Goal: Task Accomplishment & Management: Use online tool/utility

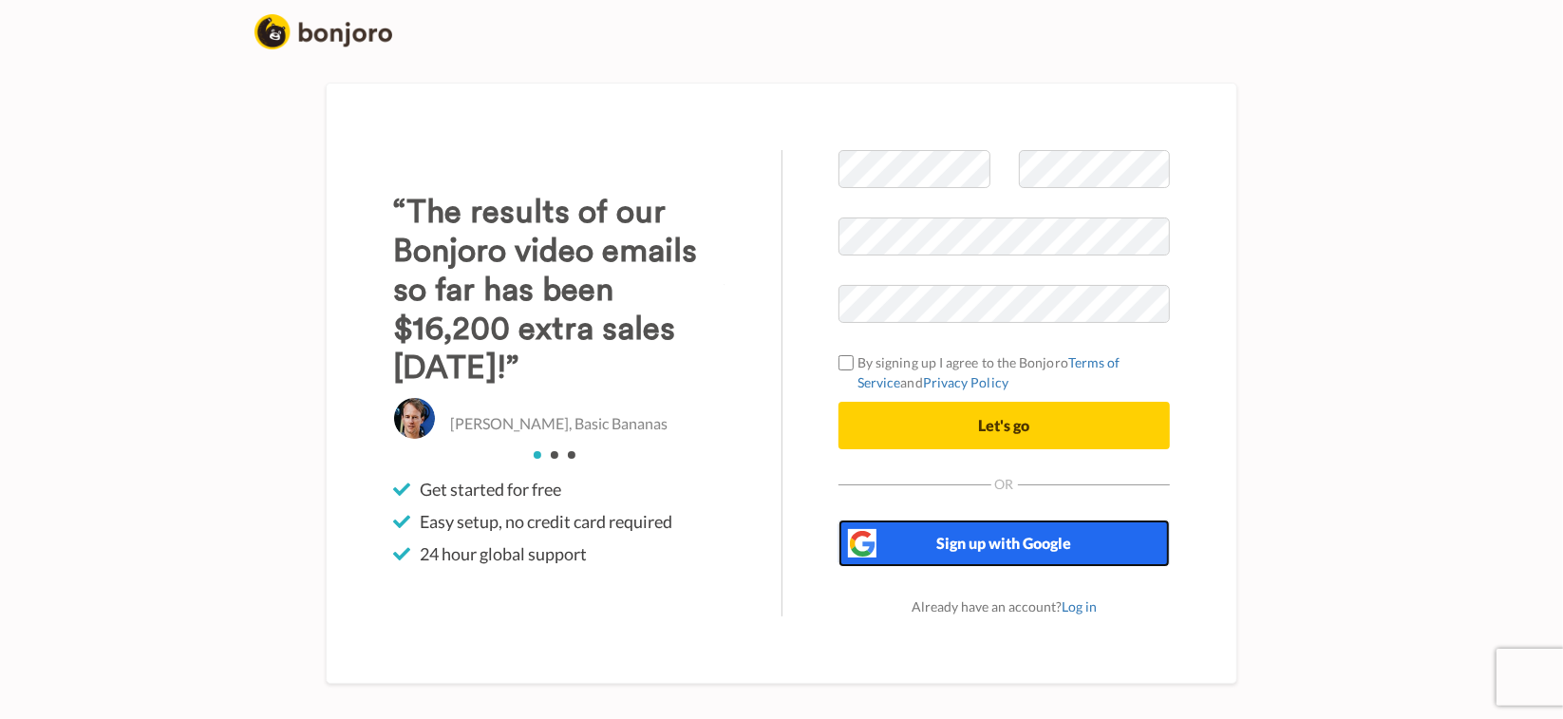
click at [999, 534] on span "Sign up with Google" at bounding box center [1004, 543] width 135 height 18
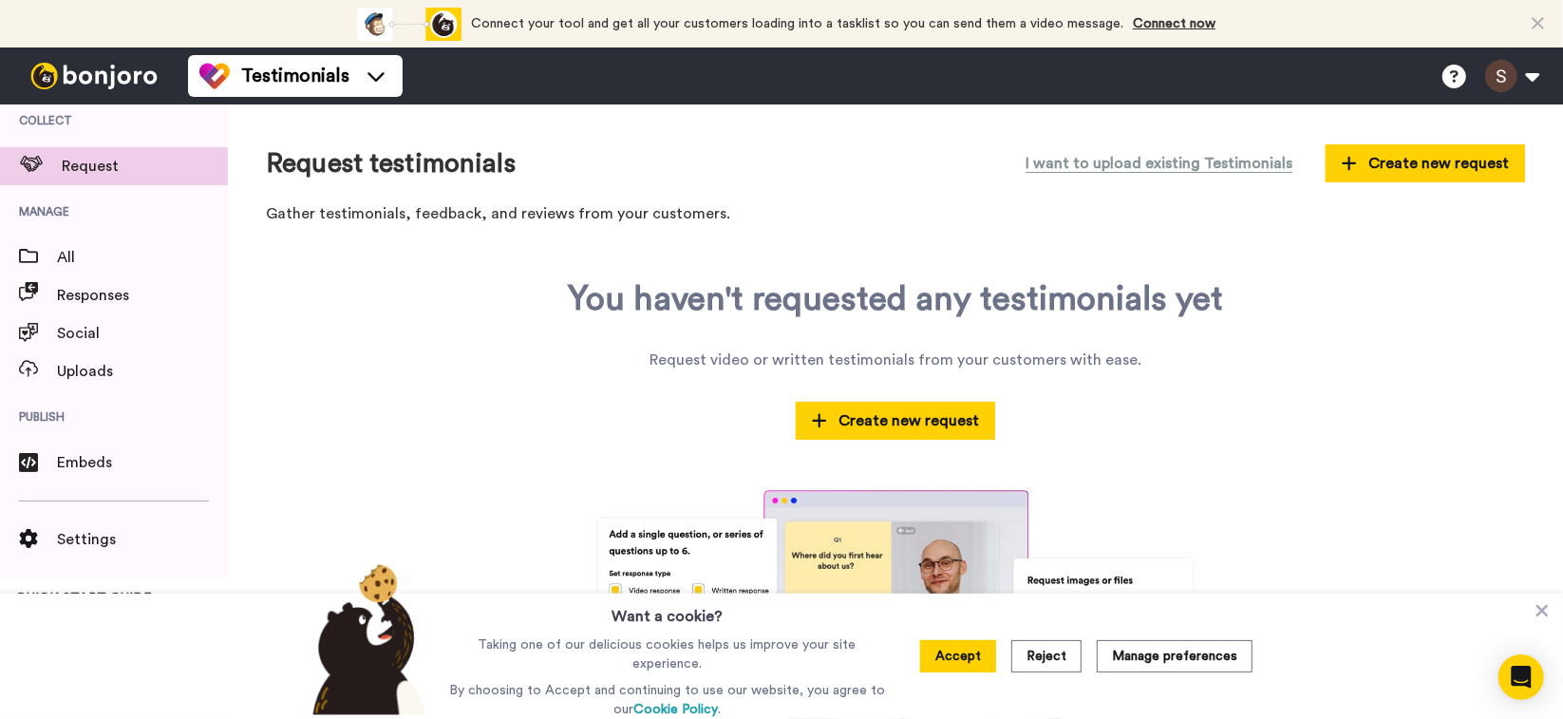
scroll to position [25, 0]
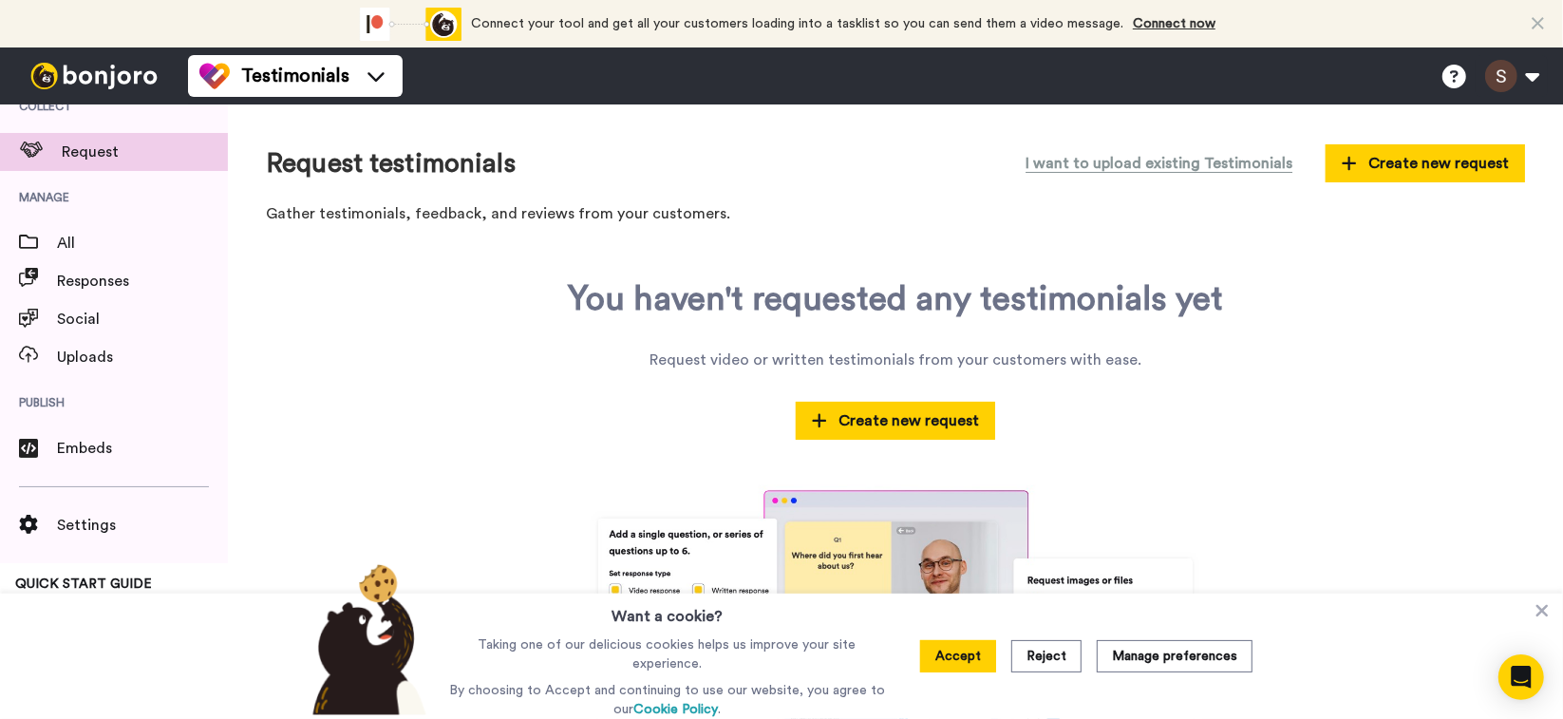
click at [1314, 167] on div "I want to upload existing Testimonials Create new request" at bounding box center [1268, 163] width 514 height 42
click at [1350, 160] on span "Create new request" at bounding box center [1425, 163] width 167 height 23
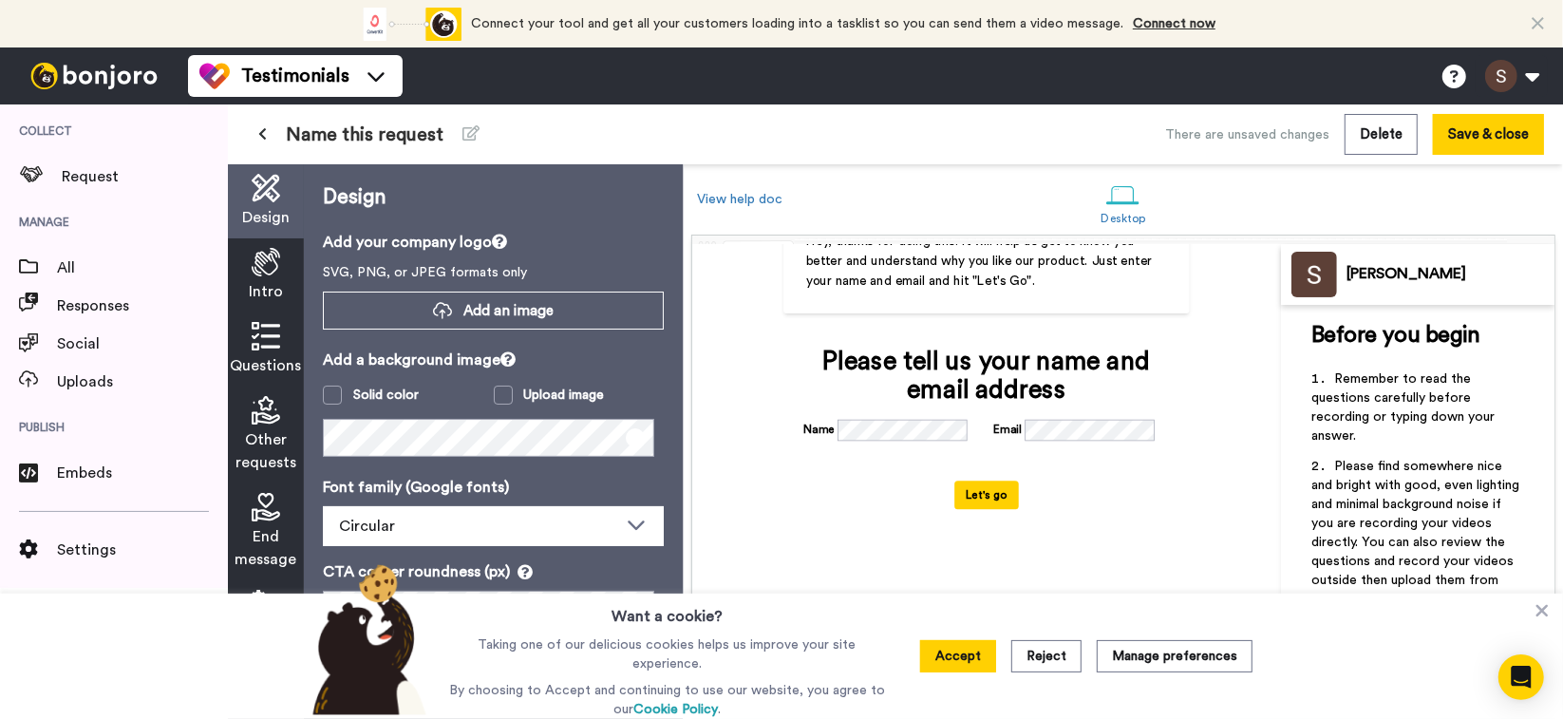
scroll to position [191, 0]
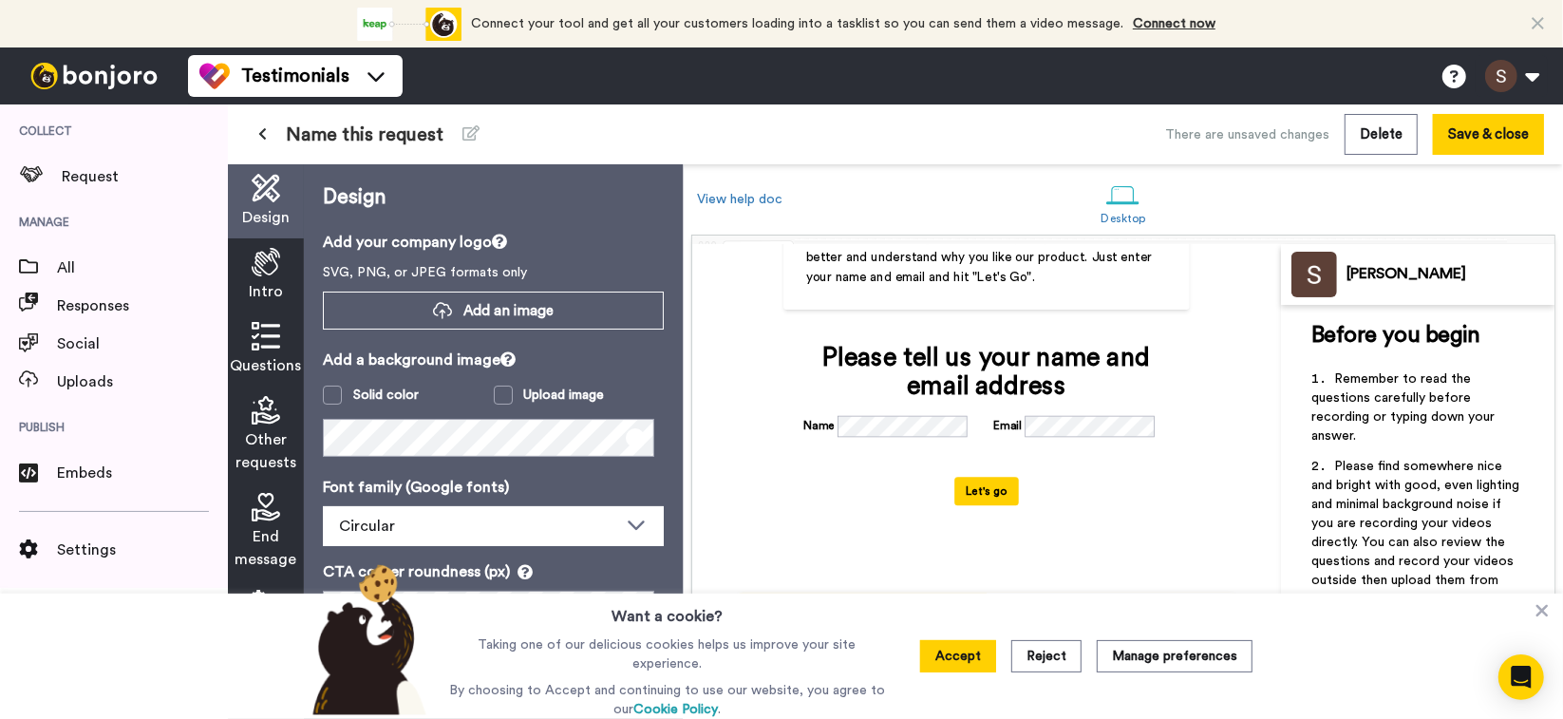
click at [258, 270] on icon at bounding box center [266, 262] width 28 height 28
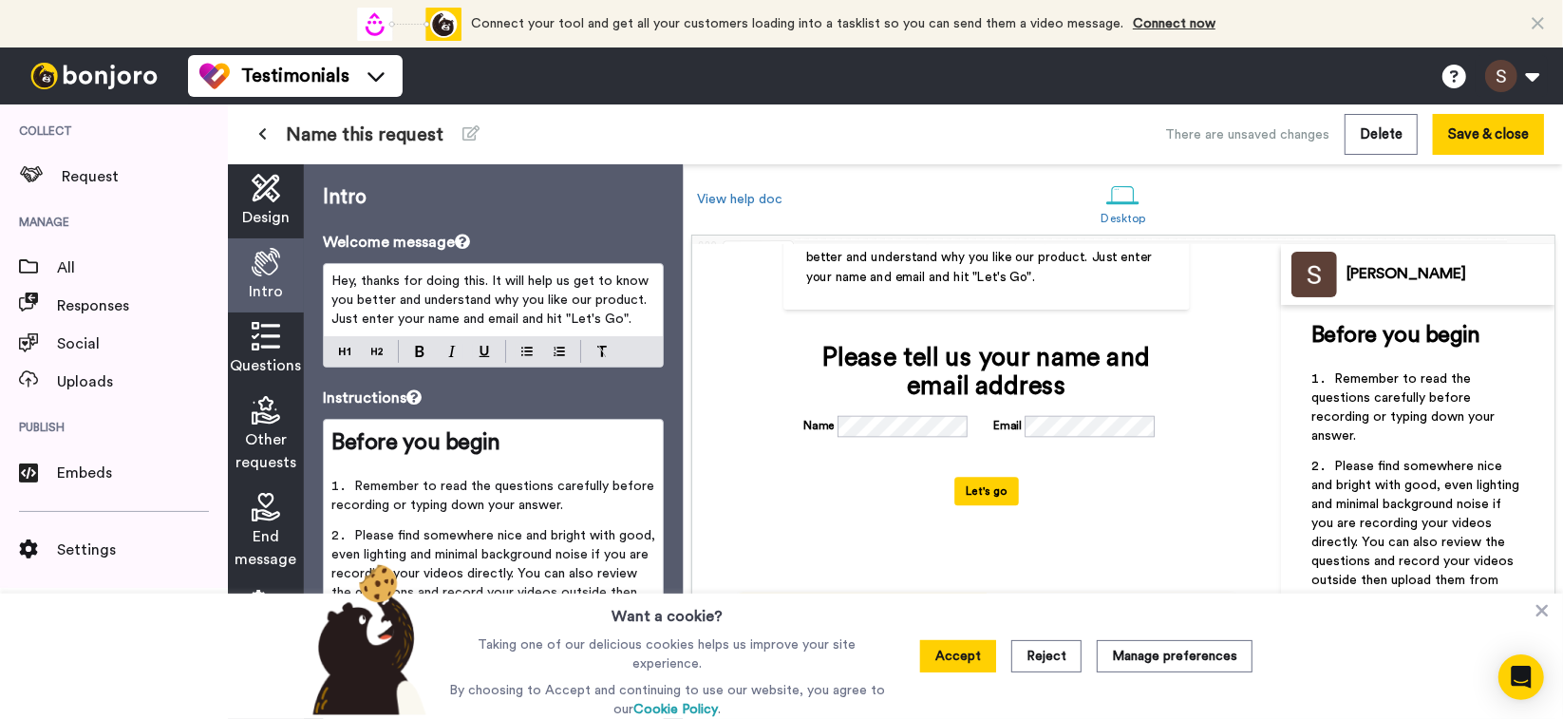
click at [267, 217] on span "Design" at bounding box center [265, 217] width 47 height 23
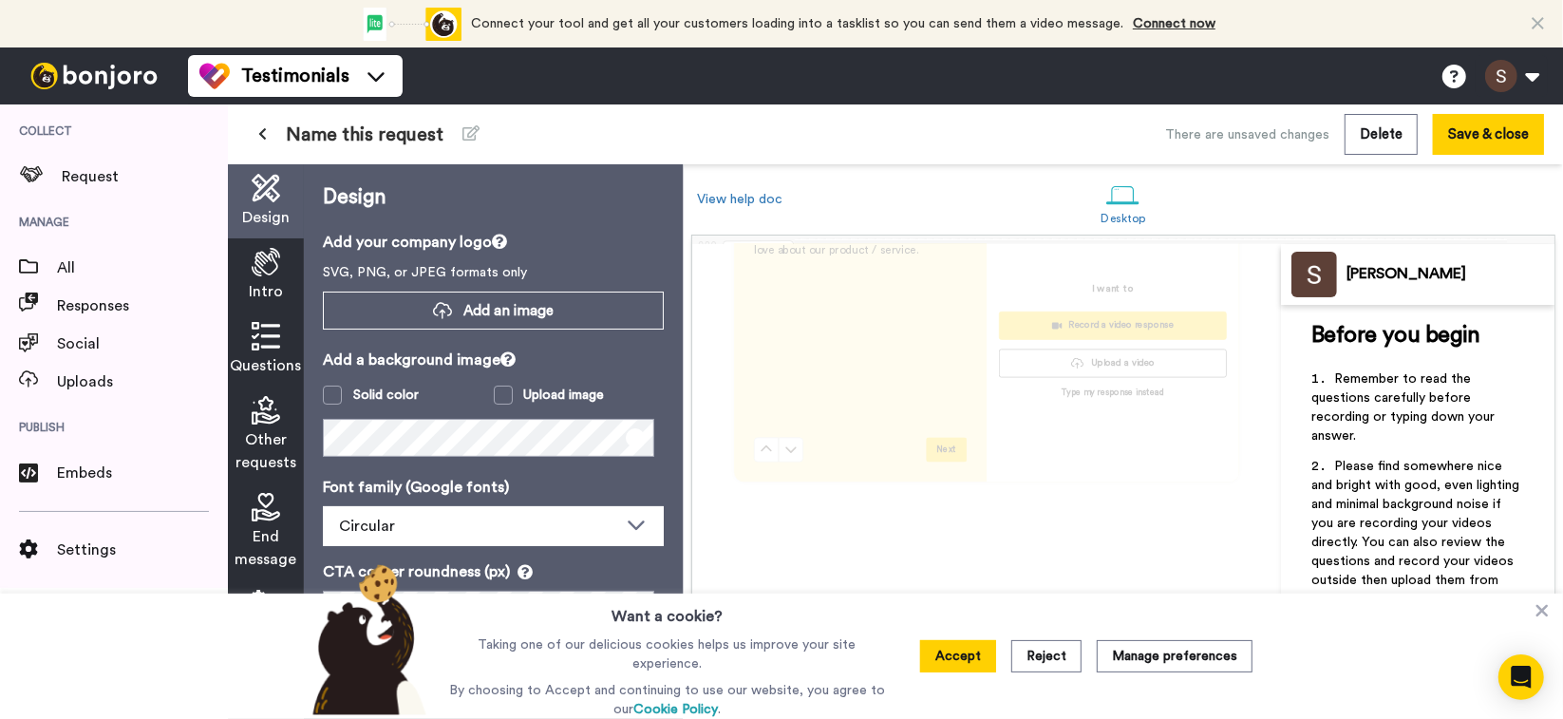
scroll to position [571, 0]
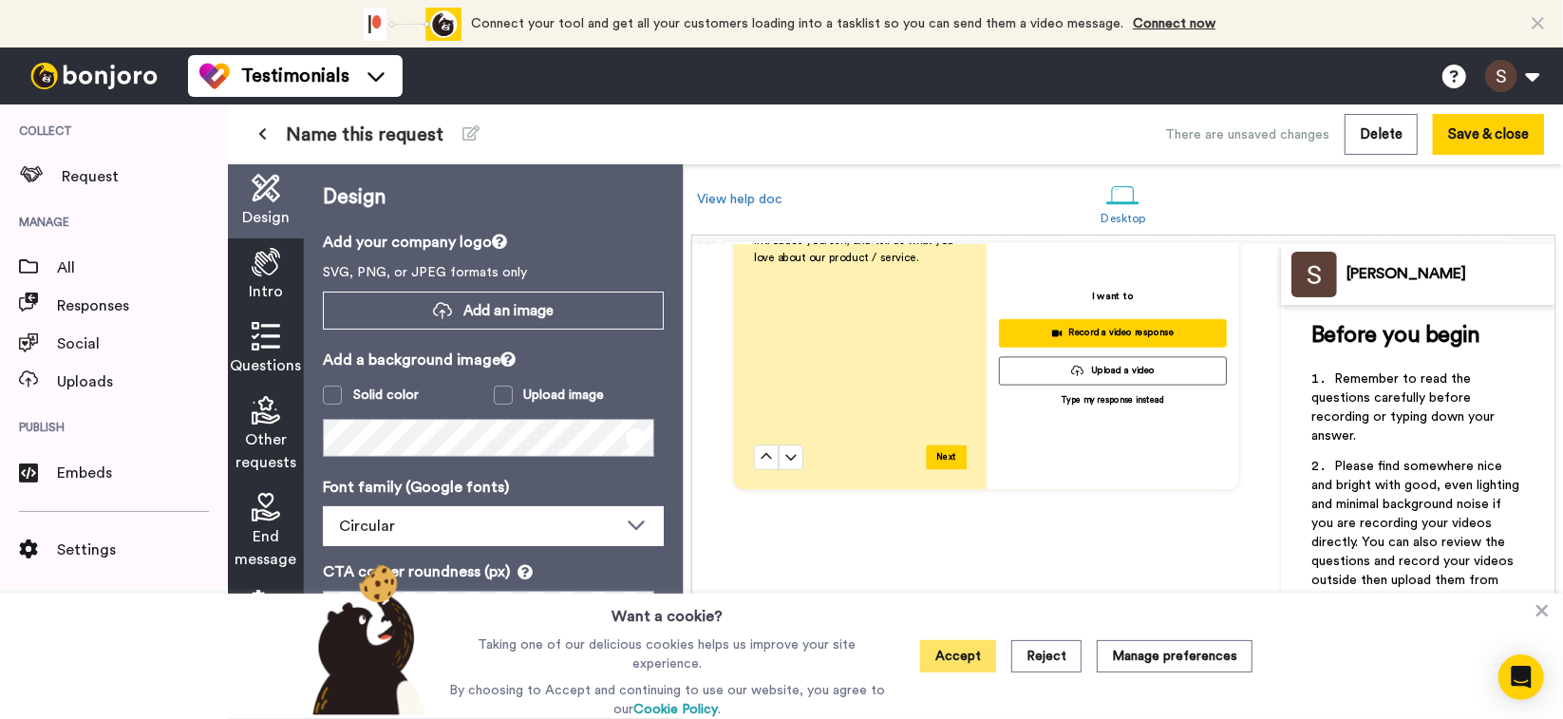
click at [961, 651] on button "Accept" at bounding box center [958, 656] width 76 height 32
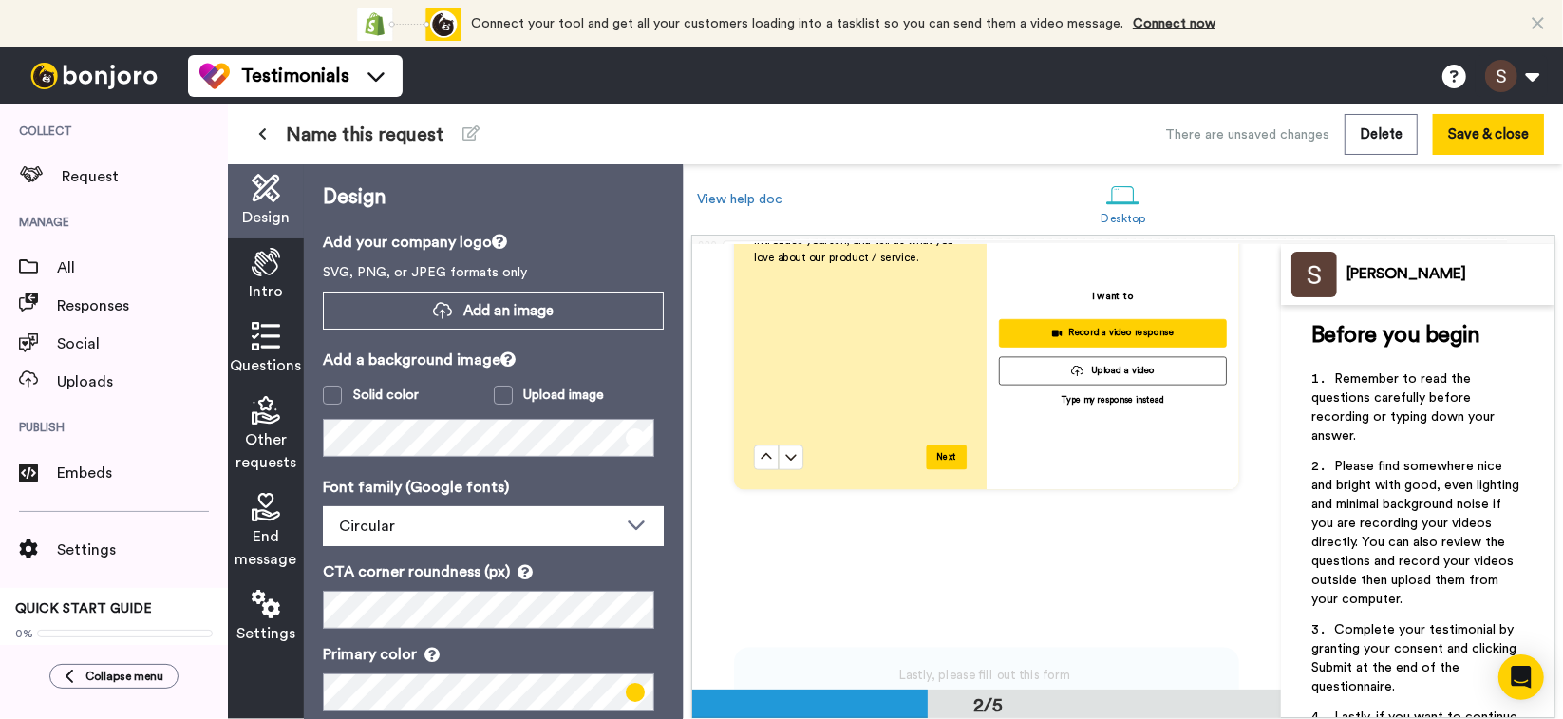
click at [260, 274] on icon at bounding box center [266, 262] width 28 height 28
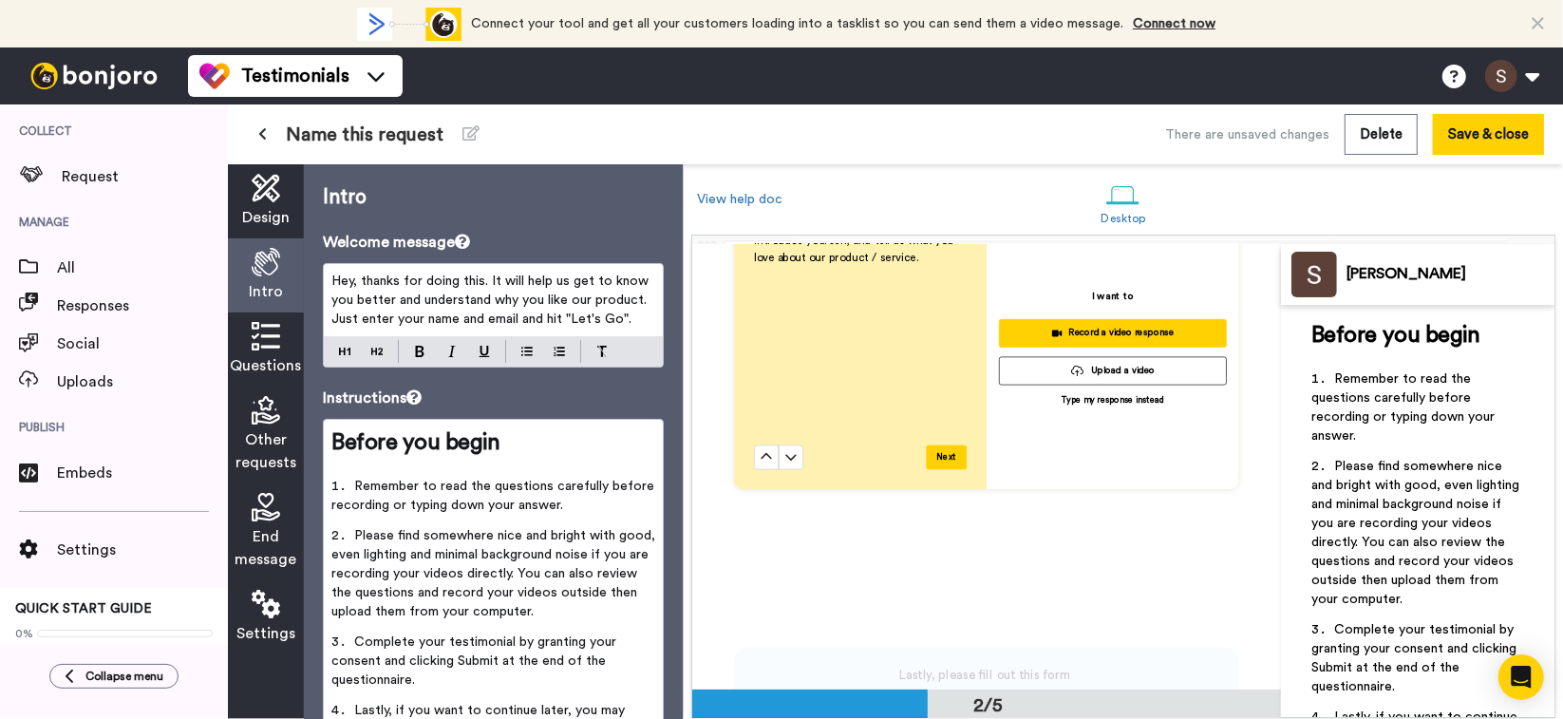
click at [270, 375] on span "Questions" at bounding box center [266, 365] width 71 height 23
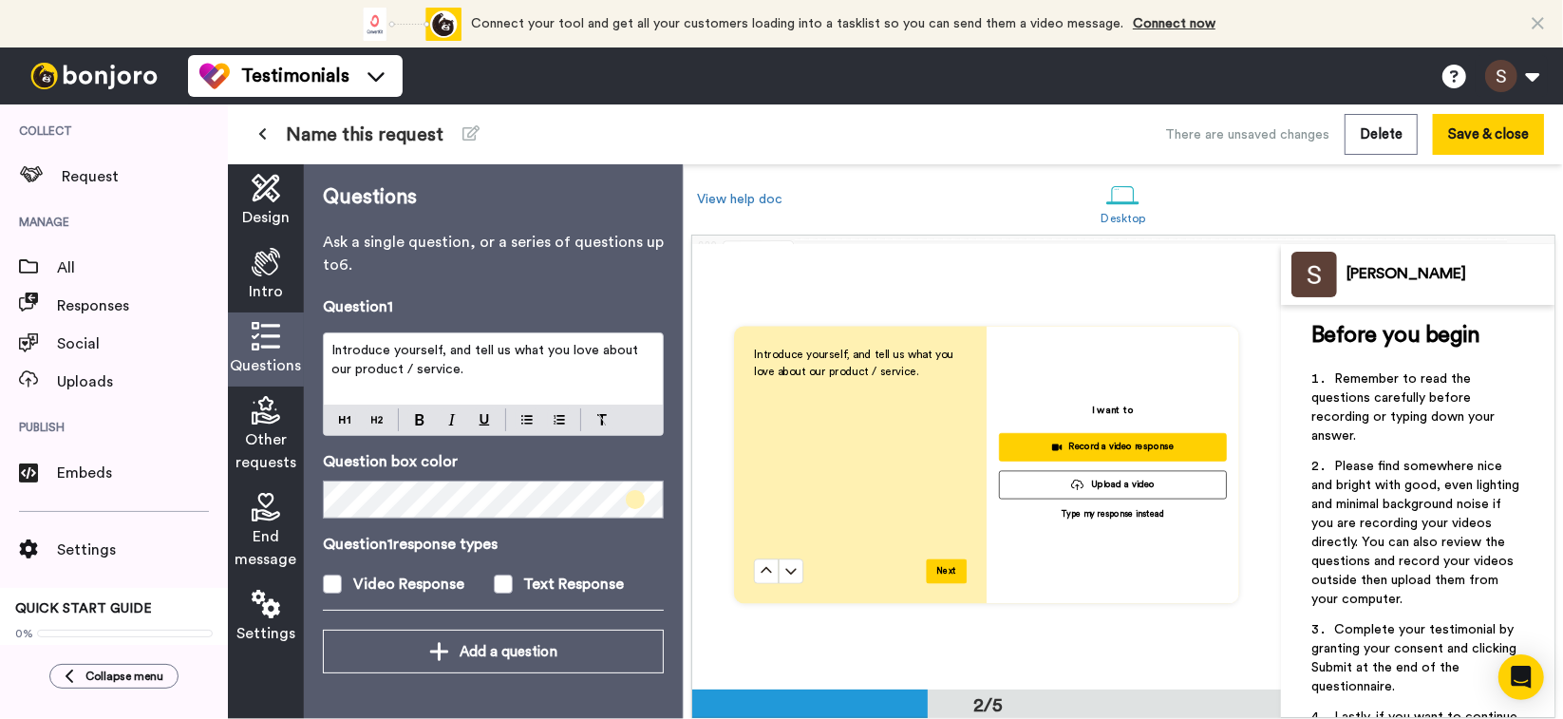
scroll to position [456, 0]
click at [272, 353] on div "Questions" at bounding box center [266, 349] width 76 height 74
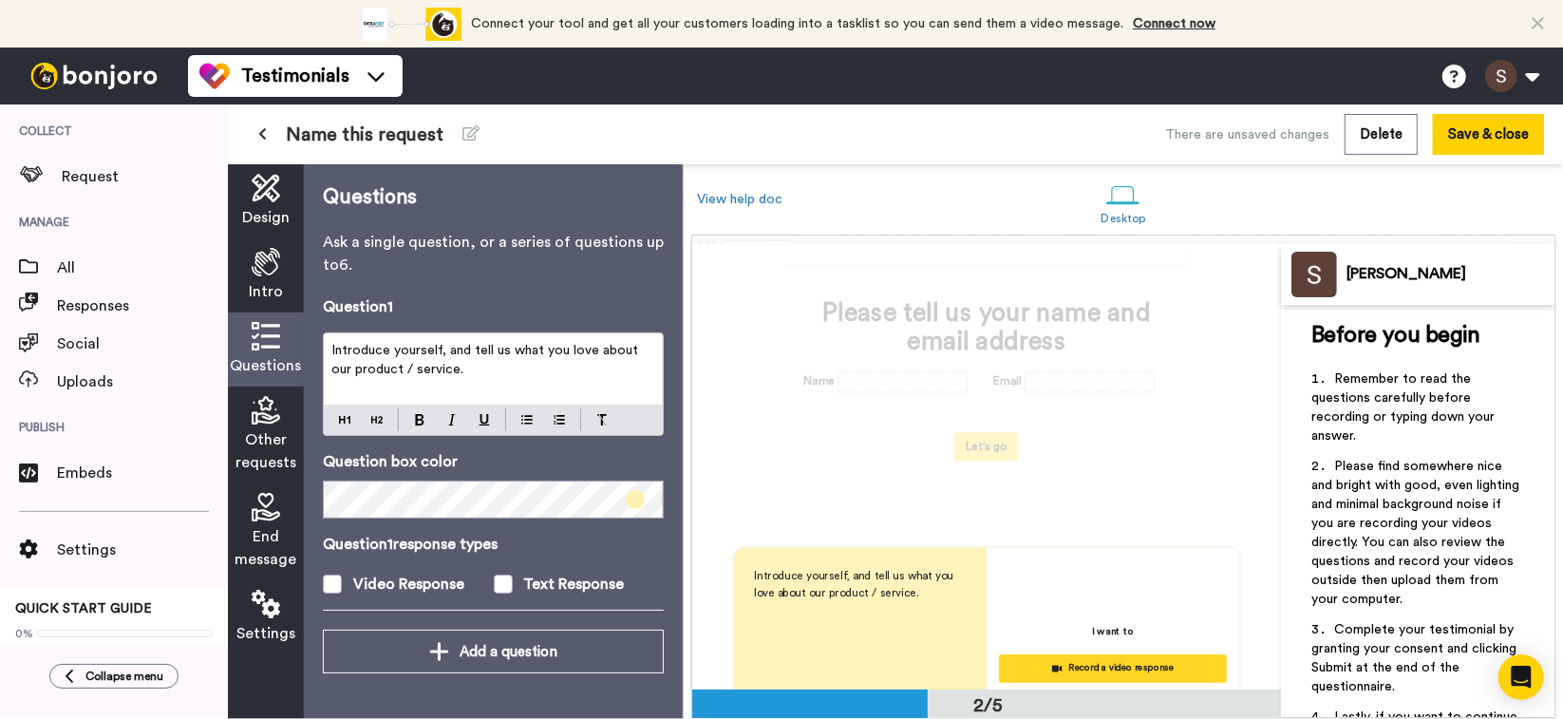
scroll to position [76, 0]
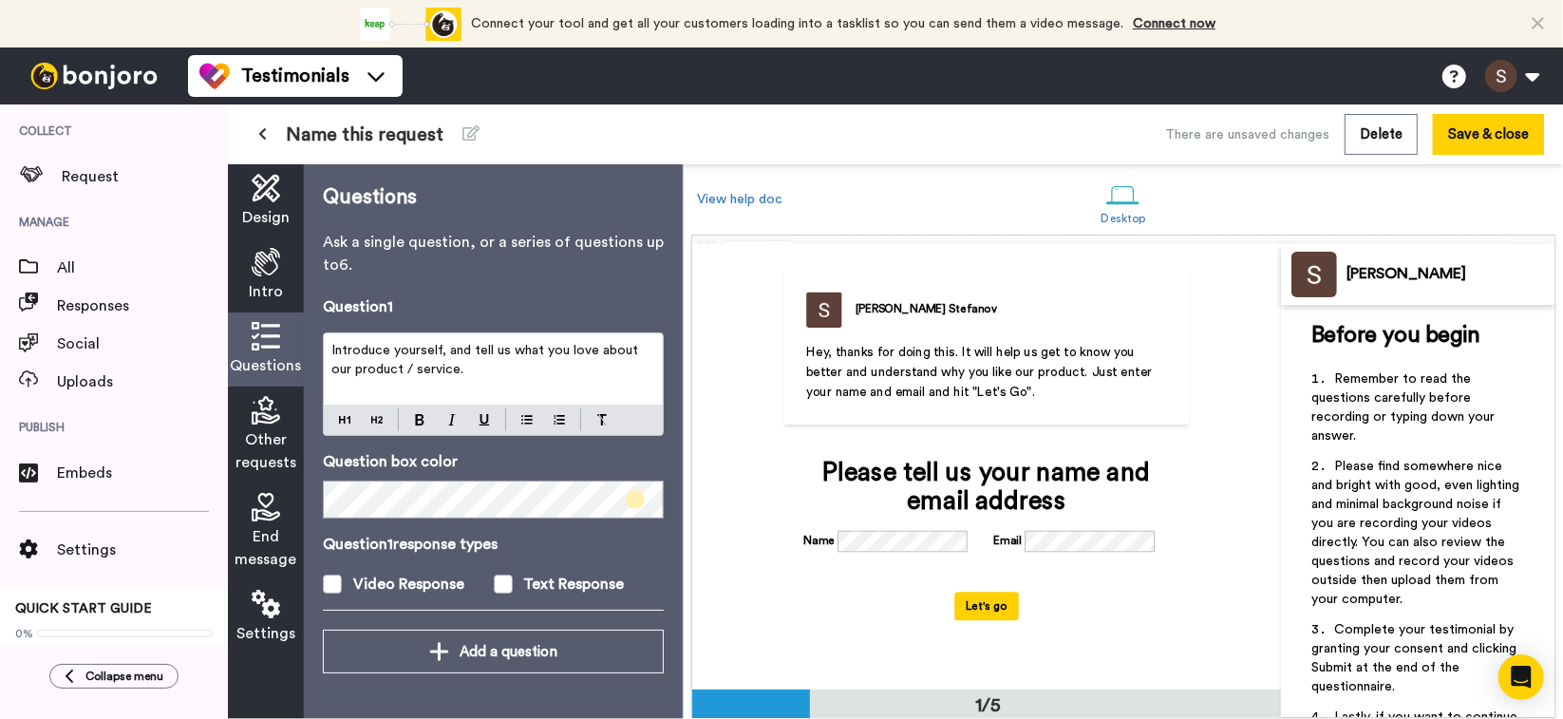
click at [262, 285] on span "Intro" at bounding box center [266, 291] width 34 height 23
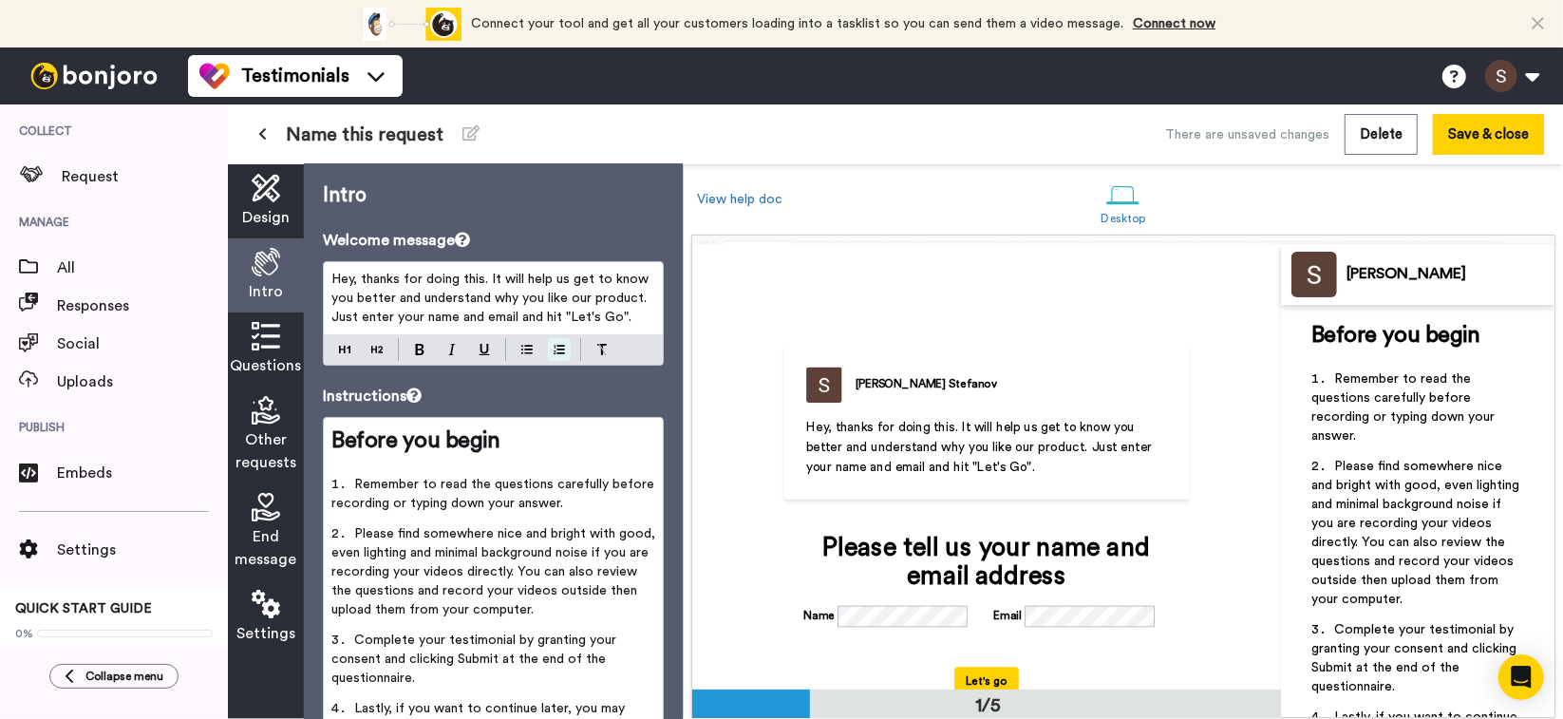
scroll to position [0, 0]
click at [263, 182] on icon at bounding box center [266, 188] width 28 height 28
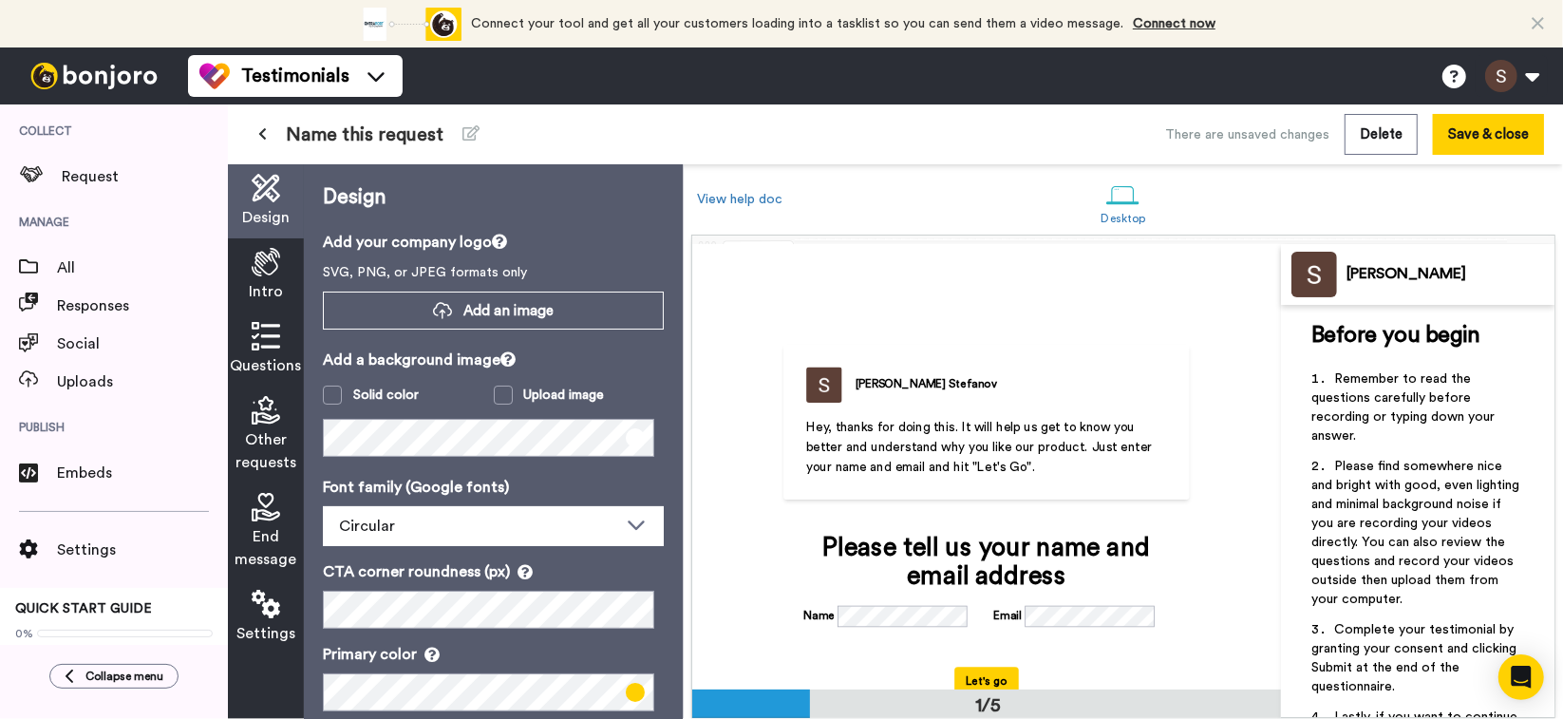
click at [291, 424] on div "Other requests" at bounding box center [266, 434] width 76 height 97
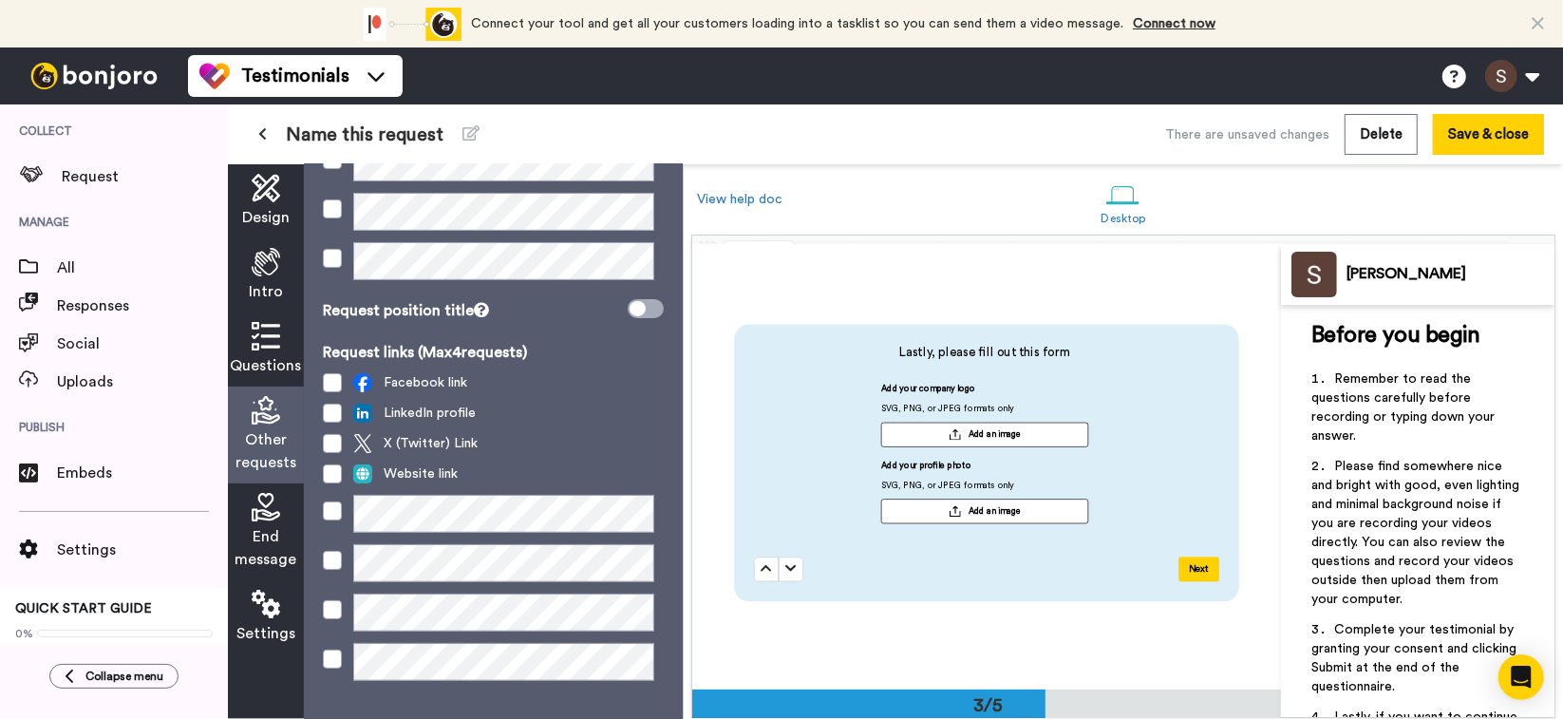
scroll to position [285, 0]
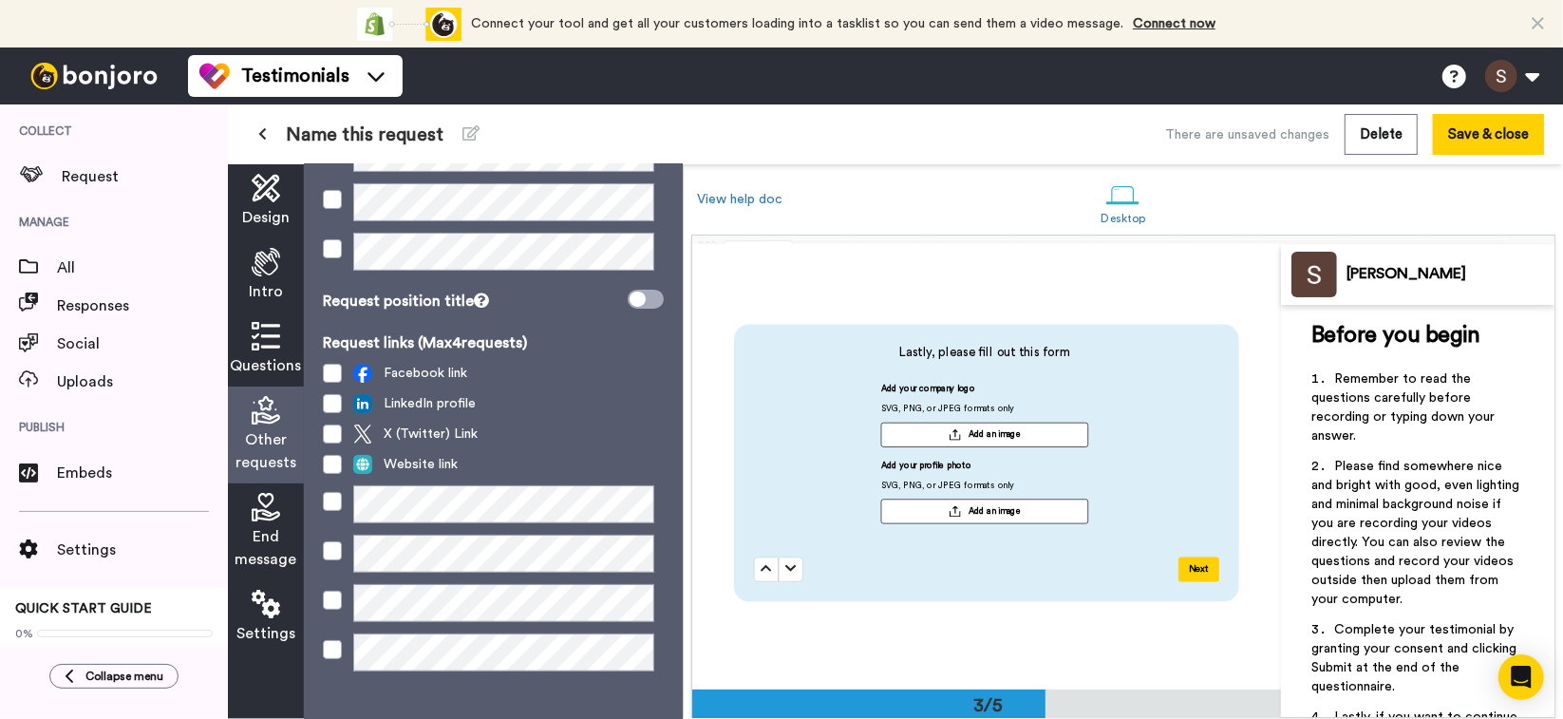
click at [273, 523] on div "End message" at bounding box center [266, 531] width 76 height 97
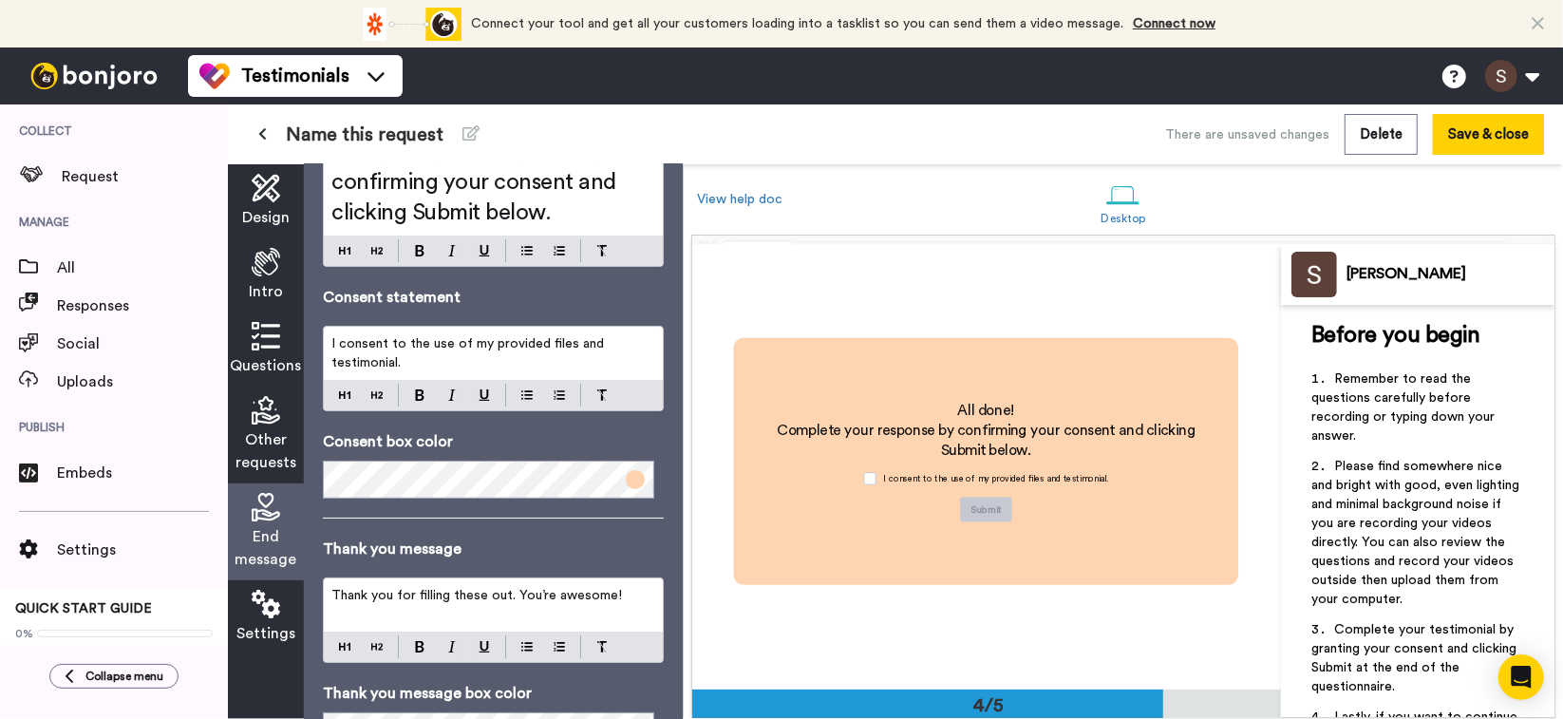
scroll to position [257, 0]
